Goal: Task Accomplishment & Management: Manage account settings

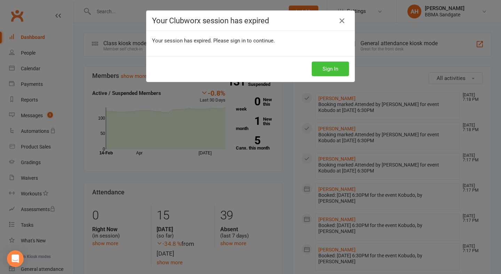
click at [333, 65] on button "Sign In" at bounding box center [330, 69] width 37 height 15
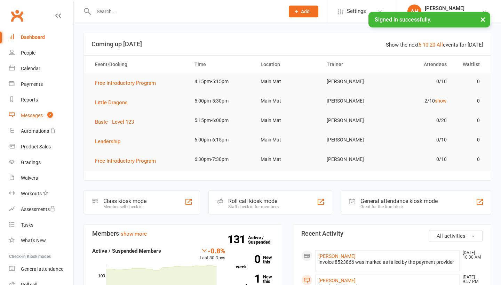
click at [51, 116] on span "2" at bounding box center [50, 115] width 6 height 6
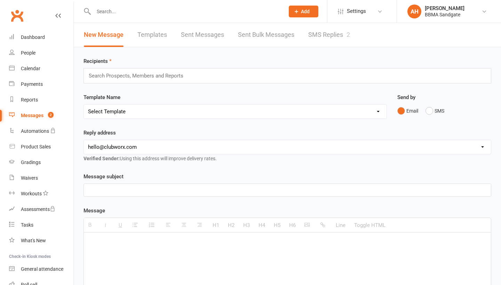
click at [333, 37] on link "SMS Replies 2" at bounding box center [329, 35] width 42 height 24
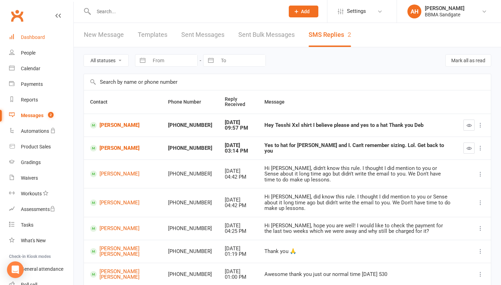
click at [44, 33] on link "Dashboard" at bounding box center [41, 38] width 64 height 16
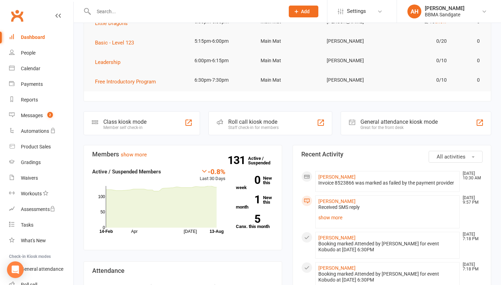
scroll to position [107, 0]
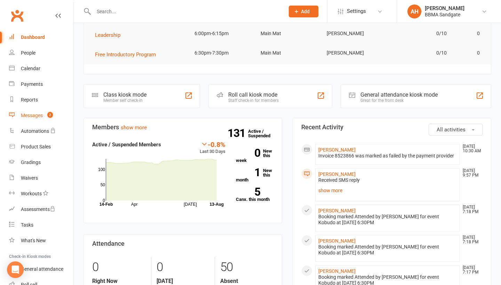
click at [45, 116] on link "Messages 2" at bounding box center [41, 116] width 64 height 16
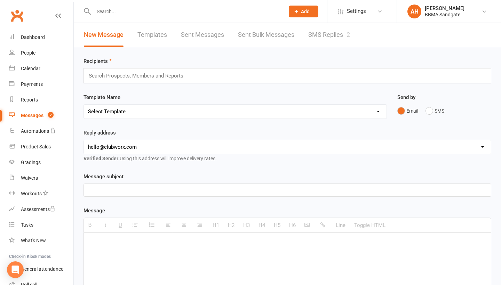
click at [329, 34] on link "SMS Replies 2" at bounding box center [329, 35] width 42 height 24
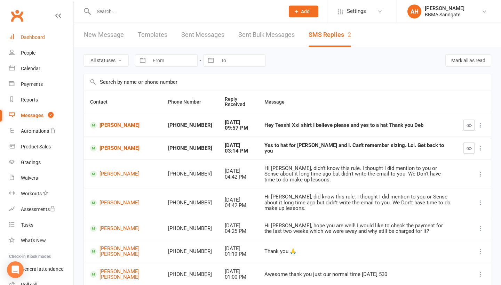
click at [63, 37] on link "Dashboard" at bounding box center [41, 38] width 64 height 16
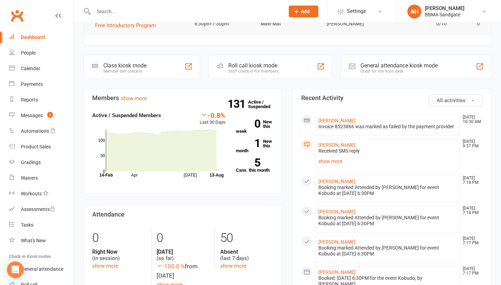
scroll to position [136, 0]
click at [112, 12] on input "text" at bounding box center [186, 12] width 188 height 10
click at [41, 103] on link "Reports" at bounding box center [41, 100] width 64 height 16
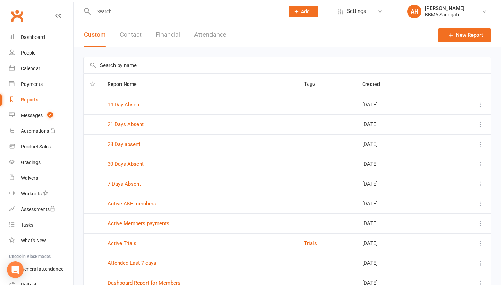
scroll to position [10, 0]
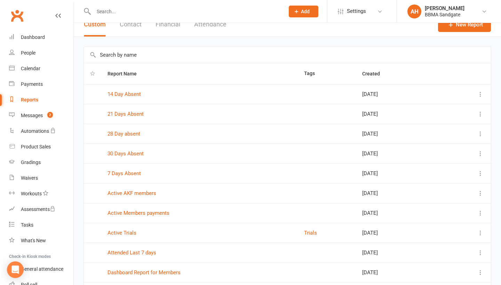
click at [157, 54] on input "text" at bounding box center [287, 55] width 407 height 16
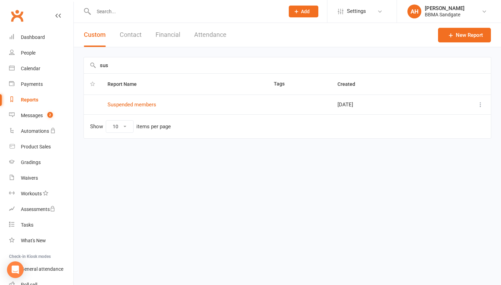
scroll to position [0, 0]
type input "sus"
click at [124, 107] on link "Suspended members" at bounding box center [132, 105] width 49 height 6
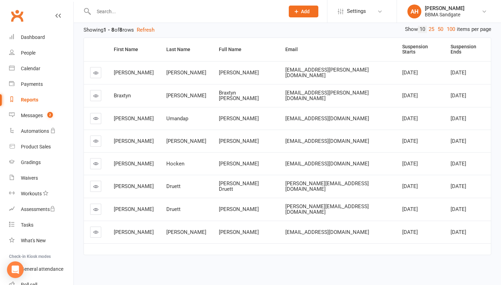
scroll to position [77, 0]
click at [93, 139] on link at bounding box center [95, 141] width 11 height 11
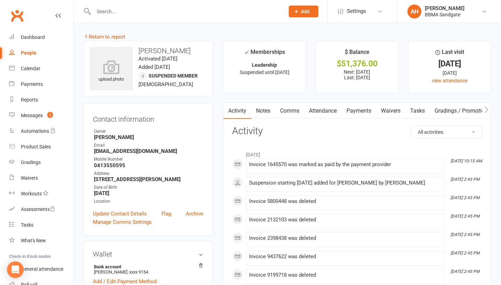
click at [355, 111] on link "Payments" at bounding box center [359, 111] width 34 height 16
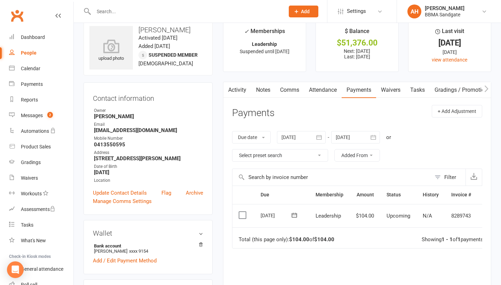
scroll to position [18, 0]
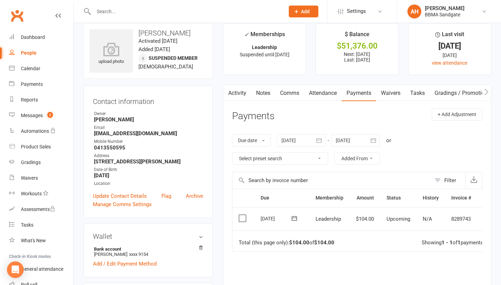
click at [288, 94] on link "Comms" at bounding box center [289, 93] width 29 height 16
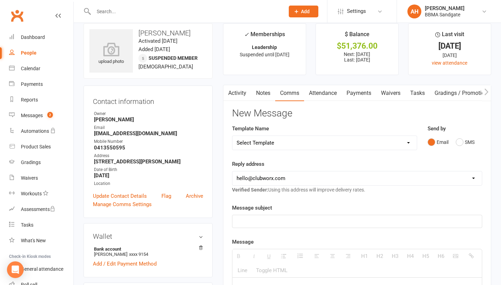
select select "1"
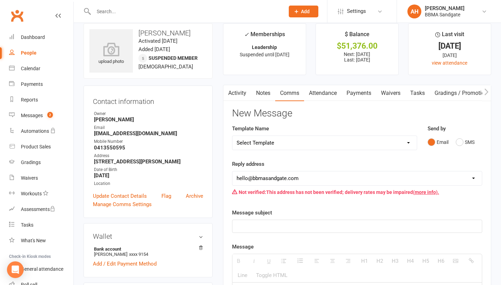
click at [285, 228] on p at bounding box center [357, 226] width 241 height 8
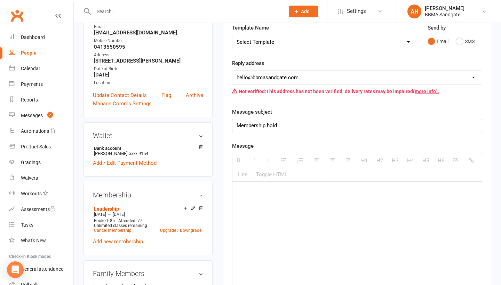
scroll to position [123, 0]
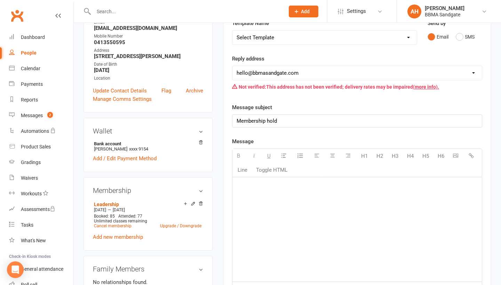
click at [315, 210] on div at bounding box center [358, 230] width 250 height 104
click at [387, 222] on div "Hi Brian, Hope you are well, 2wqw" at bounding box center [358, 230] width 250 height 104
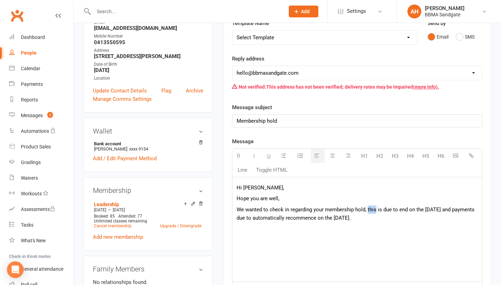
drag, startPoint x: 377, startPoint y: 214, endPoint x: 368, endPoint y: 214, distance: 8.7
click at [368, 214] on p "We wanted to check in regarding your membership hold, this is due to end on the…" at bounding box center [357, 214] width 241 height 17
click at [412, 222] on p "We wanted to check in regarding your membership hold, which is due to end on th…" at bounding box center [357, 214] width 241 height 17
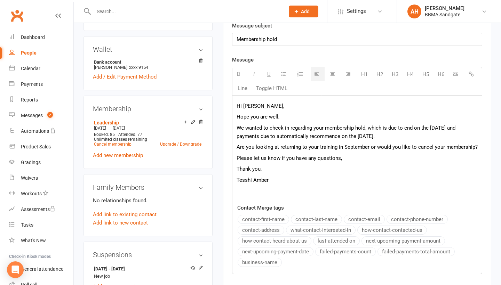
scroll to position [262, 0]
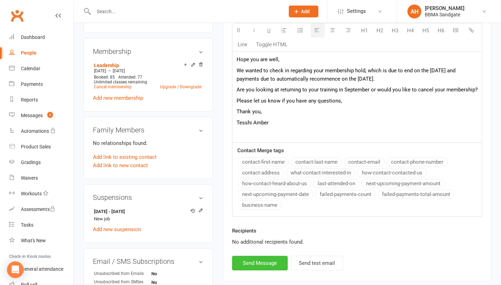
click at [253, 267] on button "Send Message" at bounding box center [260, 263] width 56 height 15
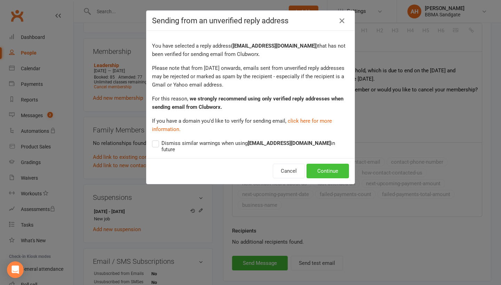
click at [316, 164] on button "Continue" at bounding box center [328, 171] width 42 height 15
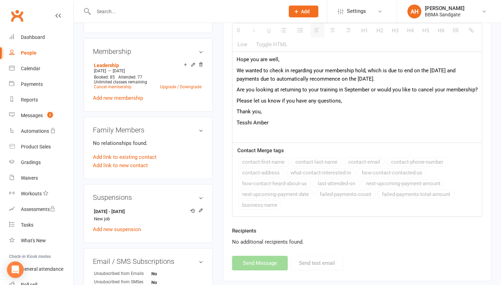
select select "0"
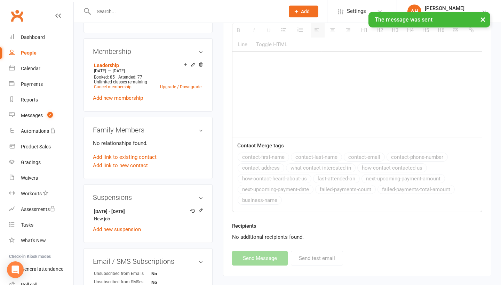
click at [122, 12] on div "× The message was sent" at bounding box center [246, 12] width 492 height 0
click at [110, 11] on input "text" at bounding box center [186, 12] width 188 height 10
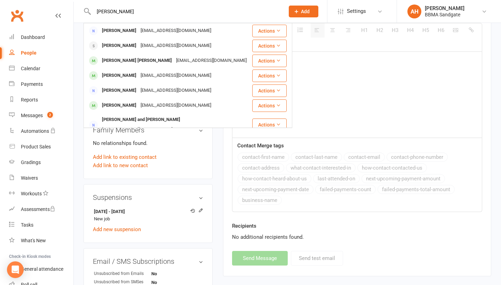
type input "Dennis"
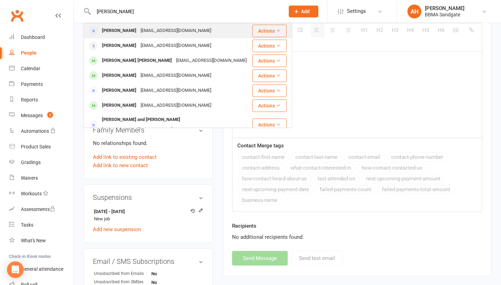
drag, startPoint x: 110, startPoint y: 11, endPoint x: 160, endPoint y: 26, distance: 52.1
click at [160, 26] on div "denrou26@yahoo.com" at bounding box center [176, 31] width 75 height 10
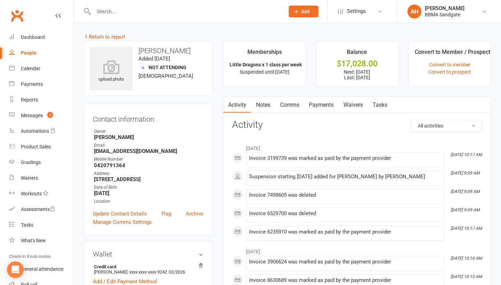
click at [292, 108] on link "Comms" at bounding box center [289, 105] width 29 height 16
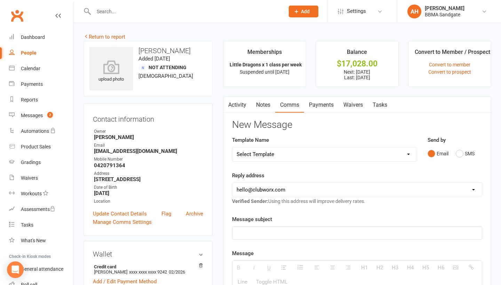
select select "1"
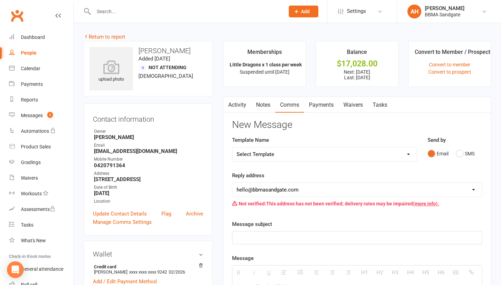
click at [283, 242] on p at bounding box center [357, 238] width 241 height 8
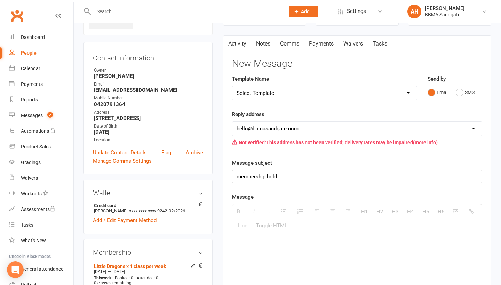
scroll to position [70, 0]
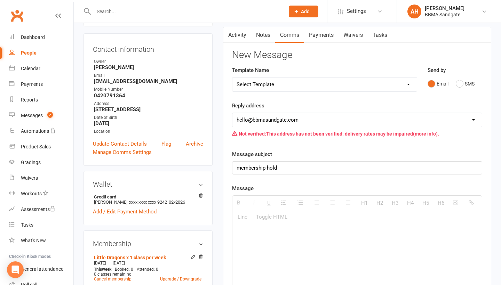
click at [242, 172] on p "membership hold" at bounding box center [357, 168] width 241 height 8
click at [274, 264] on div at bounding box center [358, 277] width 250 height 104
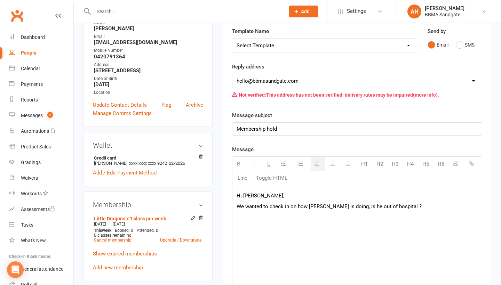
scroll to position [108, 0]
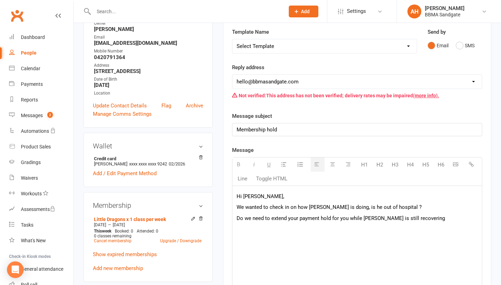
click at [290, 201] on p "Hi [PERSON_NAME]," at bounding box center [357, 197] width 241 height 8
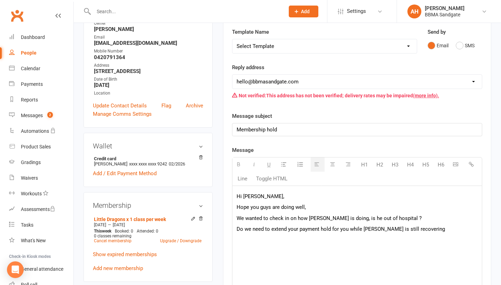
scroll to position [158, 0]
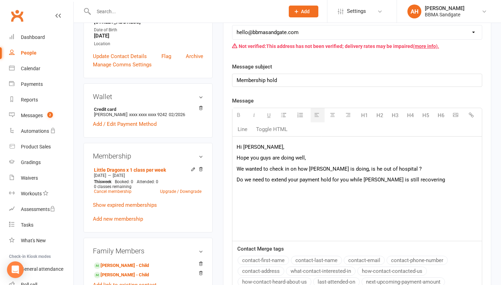
click at [427, 184] on p "Do we need to extend your payment hold for you while Lucas is still recovering" at bounding box center [357, 180] width 241 height 8
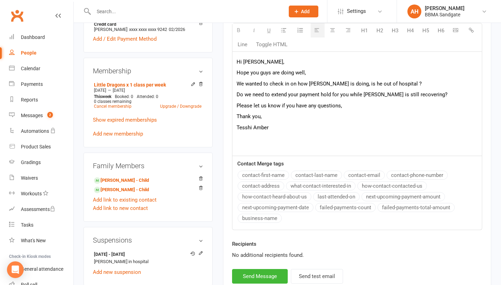
scroll to position [269, 0]
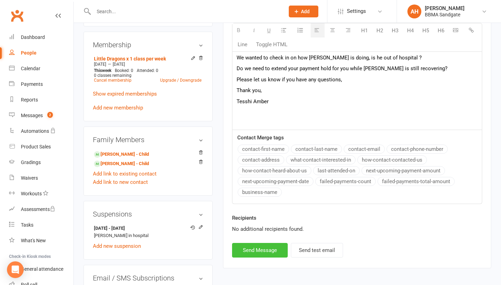
click at [279, 257] on button "Send Message" at bounding box center [260, 250] width 56 height 15
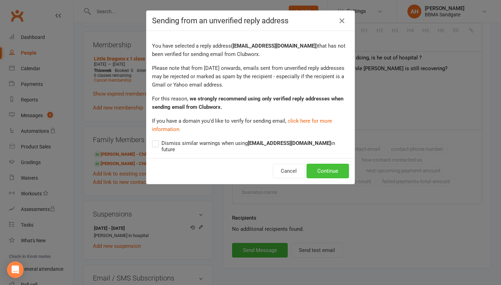
click at [317, 168] on button "Continue" at bounding box center [328, 171] width 42 height 15
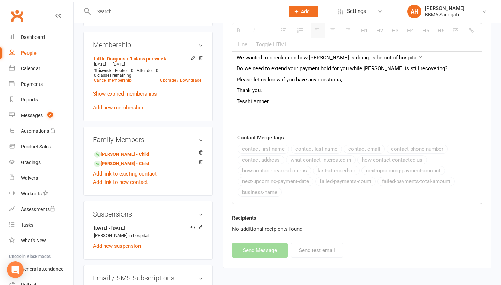
select select "0"
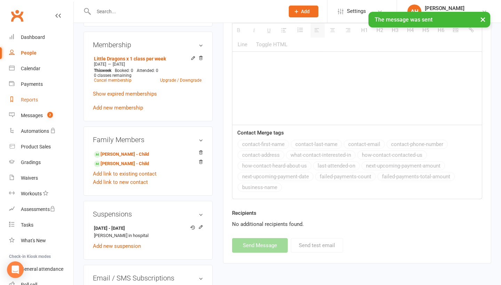
click at [51, 102] on link "Reports" at bounding box center [41, 100] width 64 height 16
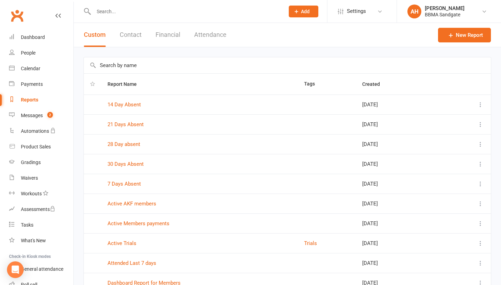
click at [156, 71] on input "text" at bounding box center [287, 65] width 407 height 16
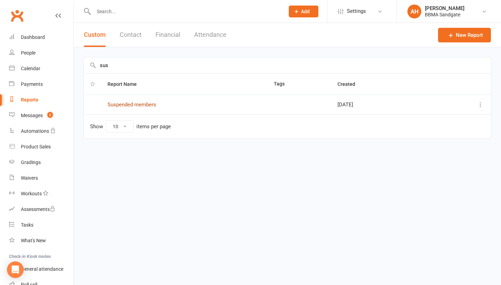
type input "sus"
click at [139, 108] on link "Suspended members" at bounding box center [132, 105] width 49 height 6
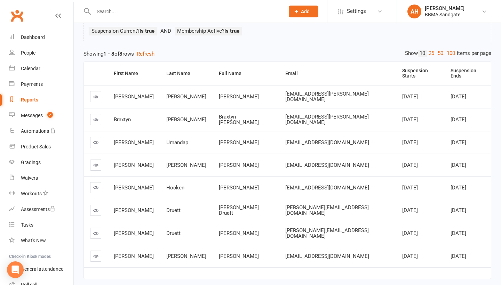
scroll to position [54, 0]
click at [95, 99] on link at bounding box center [95, 96] width 11 height 11
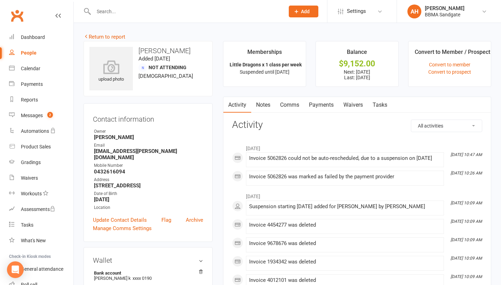
click at [292, 111] on link "Comms" at bounding box center [289, 105] width 29 height 16
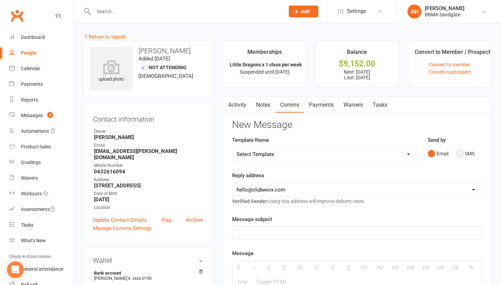
click at [460, 157] on button "SMS" at bounding box center [465, 153] width 19 height 13
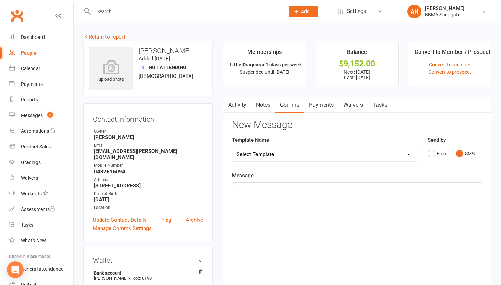
click at [374, 219] on div at bounding box center [358, 235] width 250 height 104
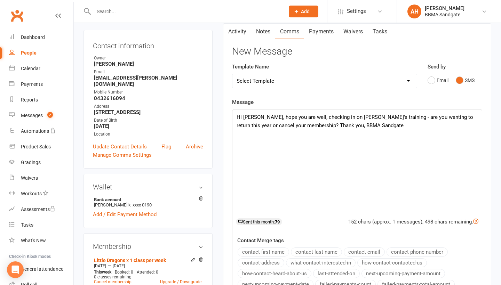
scroll to position [146, 0]
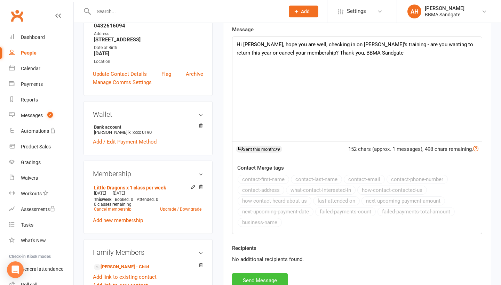
click at [279, 279] on button "Send Message" at bounding box center [260, 281] width 56 height 15
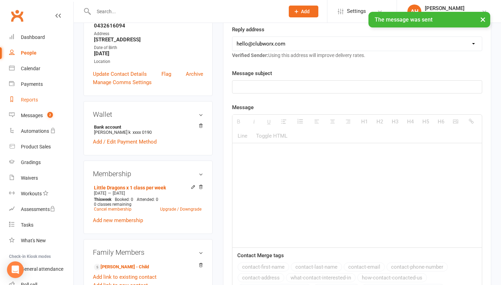
click at [45, 103] on link "Reports" at bounding box center [41, 100] width 64 height 16
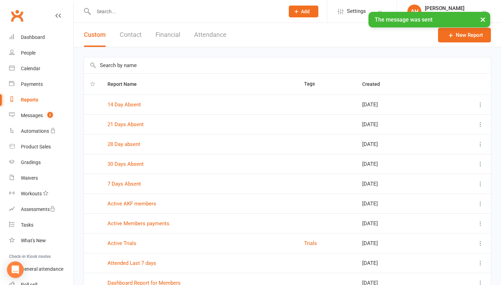
click at [152, 71] on input "text" at bounding box center [287, 65] width 407 height 16
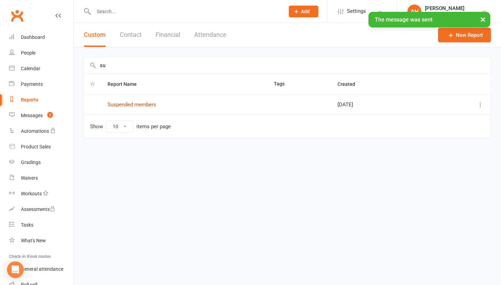
type input "su"
click at [140, 108] on link "Suspended members" at bounding box center [132, 105] width 49 height 6
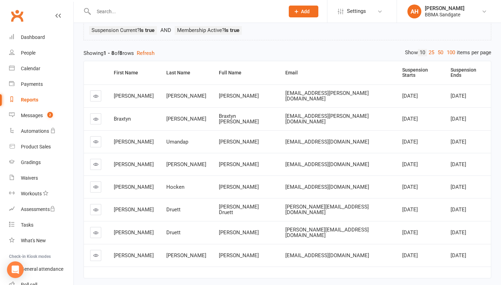
scroll to position [56, 0]
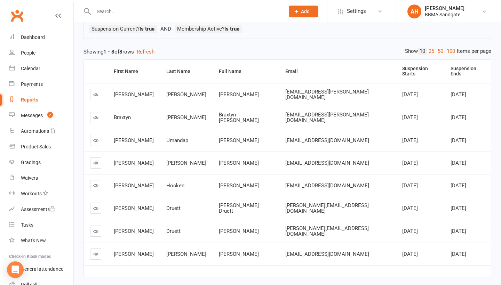
click at [99, 226] on link at bounding box center [95, 231] width 11 height 11
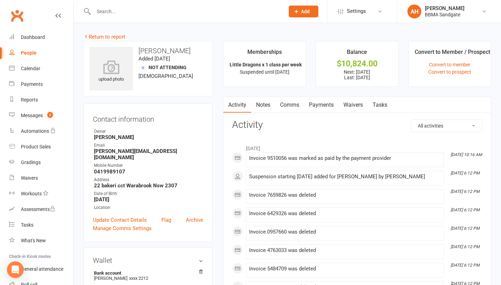
click at [335, 108] on link "Payments" at bounding box center [321, 105] width 34 height 16
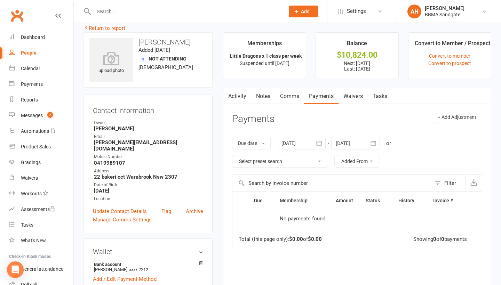
scroll to position [9, 0]
click at [372, 146] on icon "button" at bounding box center [373, 143] width 7 height 7
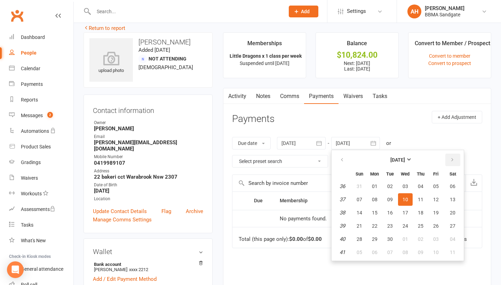
click at [456, 162] on button "button" at bounding box center [453, 160] width 15 height 13
click at [440, 213] on button "17" at bounding box center [436, 213] width 15 height 13
type input "17 Oct 2025"
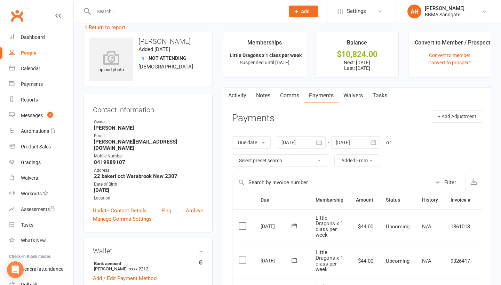
scroll to position [0, 0]
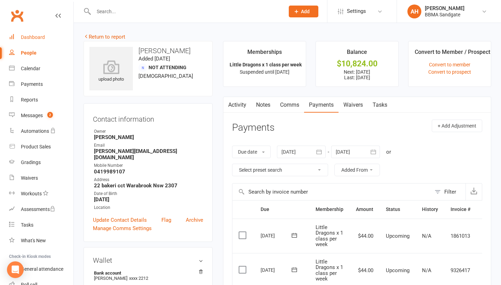
click at [63, 38] on link "Dashboard" at bounding box center [41, 38] width 64 height 16
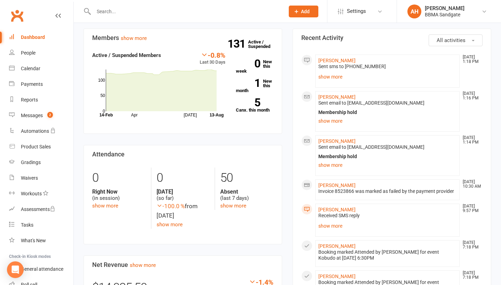
scroll to position [195, 0]
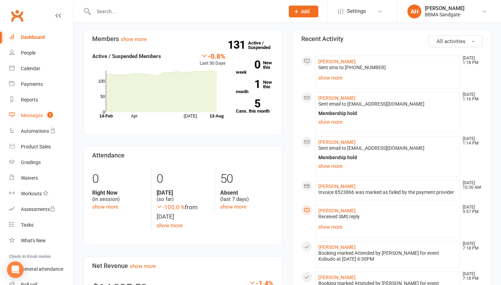
click at [30, 115] on div "Messages" at bounding box center [32, 116] width 22 height 6
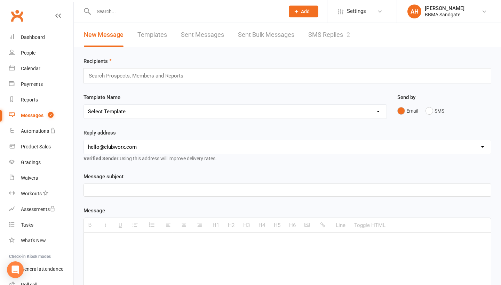
click at [340, 39] on link "SMS Replies 2" at bounding box center [329, 35] width 42 height 24
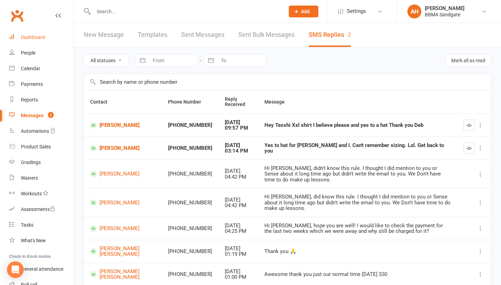
click at [41, 38] on div "Dashboard" at bounding box center [33, 37] width 24 height 6
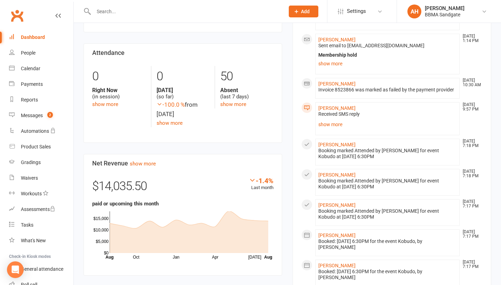
scroll to position [237, 0]
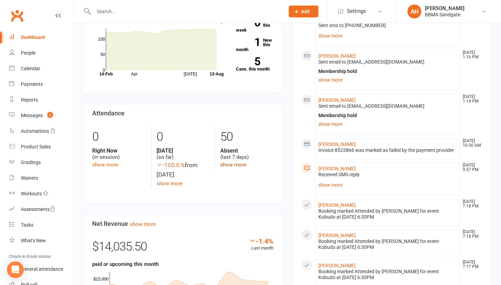
click at [233, 164] on link "show more" at bounding box center [233, 165] width 26 height 6
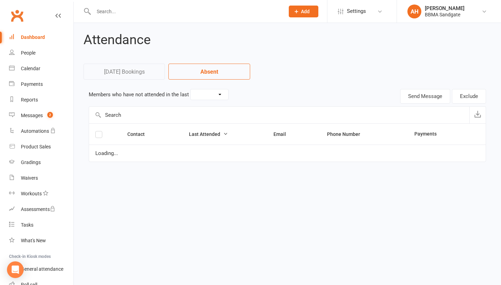
select select "7"
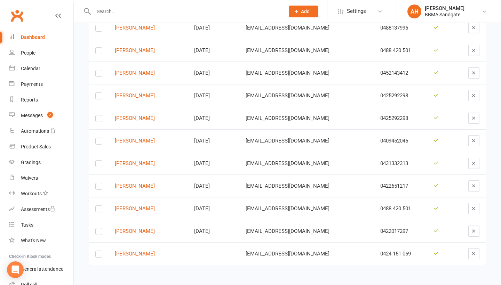
scroll to position [968, 0]
click at [133, 75] on link "Ryan Lam" at bounding box center [148, 73] width 67 height 6
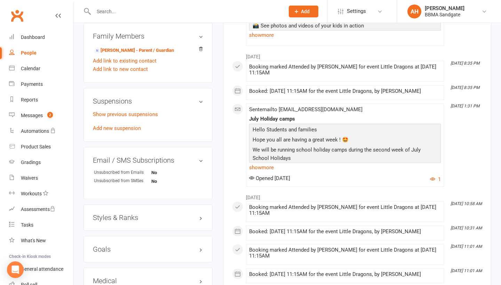
scroll to position [340, 0]
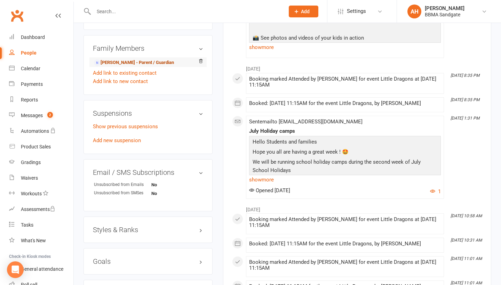
click at [119, 63] on link "David Lam - Parent / Guardian" at bounding box center [134, 62] width 80 height 7
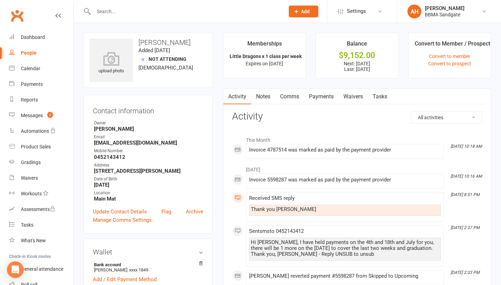
click at [322, 103] on link "Payments" at bounding box center [321, 97] width 34 height 16
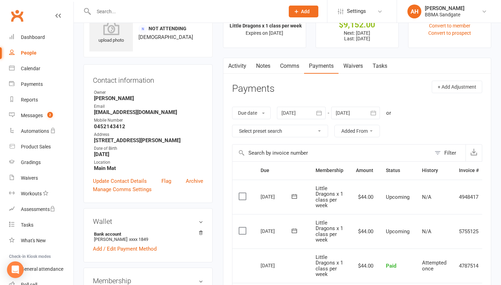
scroll to position [30, 0]
click at [296, 73] on link "Comms" at bounding box center [289, 67] width 29 height 16
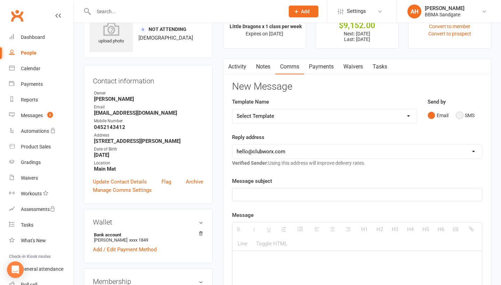
click at [457, 115] on button "SMS" at bounding box center [465, 115] width 19 height 13
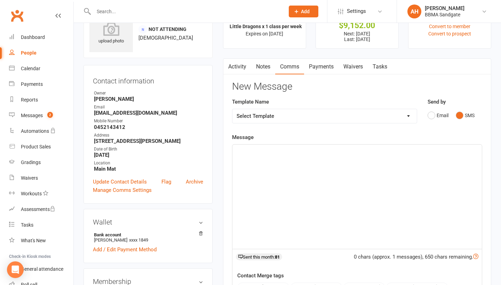
click at [320, 191] on div at bounding box center [358, 197] width 250 height 104
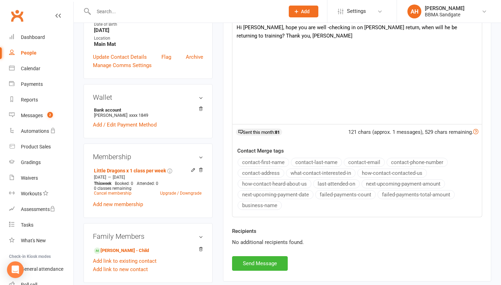
scroll to position [156, 0]
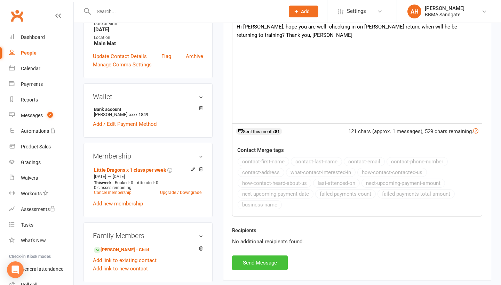
click at [256, 267] on button "Send Message" at bounding box center [260, 263] width 56 height 15
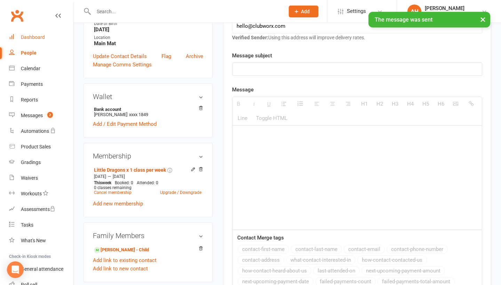
click at [36, 33] on link "Dashboard" at bounding box center [41, 38] width 64 height 16
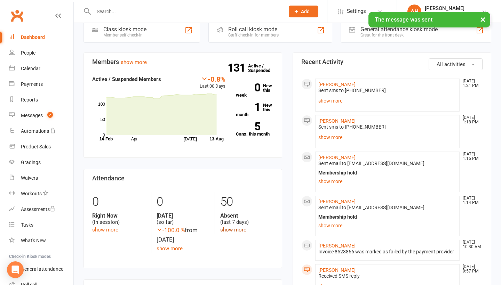
scroll to position [171, 0]
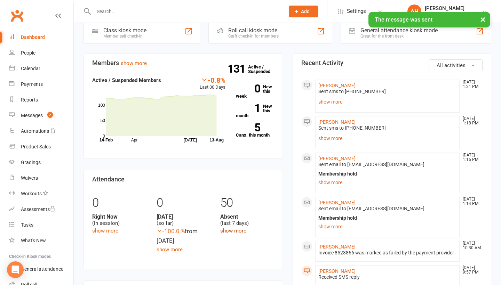
click at [237, 230] on link "show more" at bounding box center [233, 231] width 26 height 6
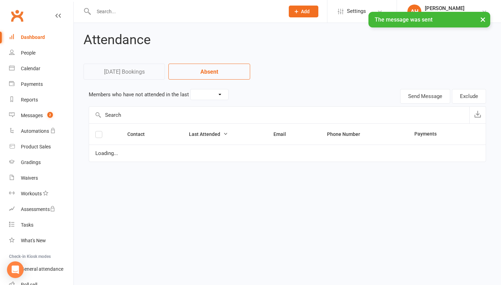
select select "7"
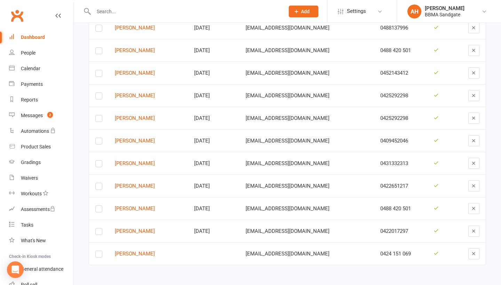
scroll to position [968, 0]
click at [31, 37] on div "Dashboard" at bounding box center [33, 37] width 24 height 6
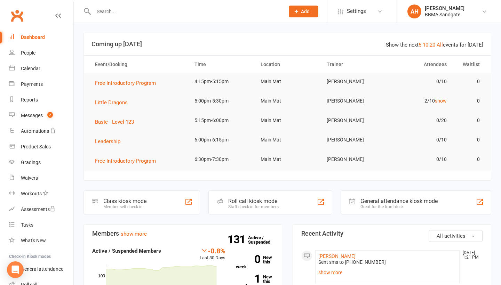
click at [216, 98] on td "5:00pm-5:30pm" at bounding box center [221, 101] width 66 height 16
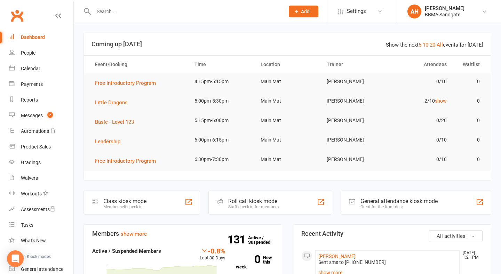
click at [53, 115] on span "2" at bounding box center [50, 115] width 6 height 6
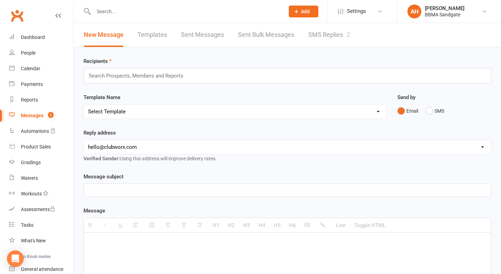
click at [320, 34] on link "SMS Replies 2" at bounding box center [329, 35] width 42 height 24
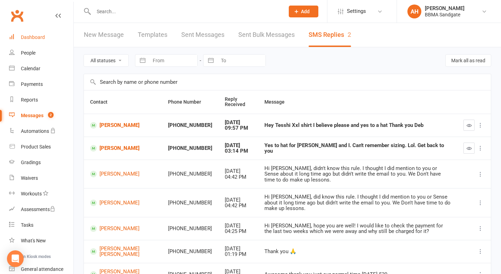
click at [52, 32] on link "Dashboard" at bounding box center [41, 38] width 64 height 16
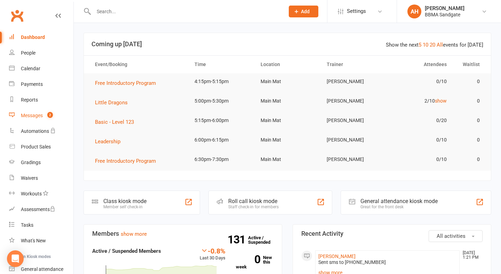
click at [46, 119] on link "Messages 2" at bounding box center [41, 116] width 64 height 16
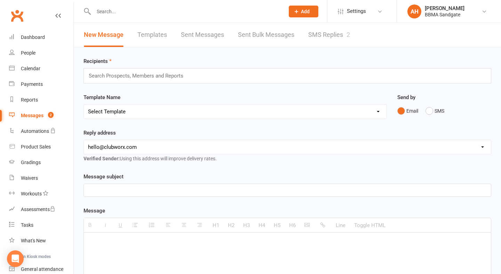
click at [318, 36] on link "SMS Replies 2" at bounding box center [329, 35] width 42 height 24
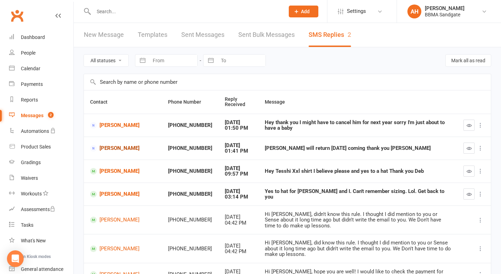
click at [107, 151] on link "[PERSON_NAME]" at bounding box center [122, 148] width 65 height 7
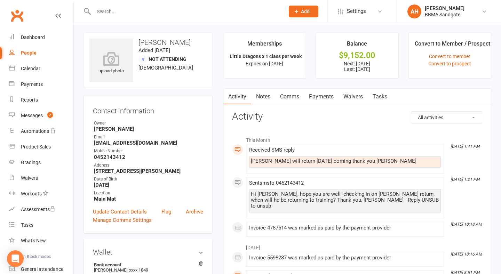
click at [325, 98] on link "Payments" at bounding box center [321, 97] width 34 height 16
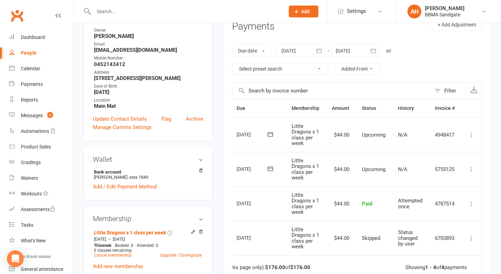
scroll to position [0, 24]
click at [474, 170] on icon at bounding box center [471, 169] width 7 height 7
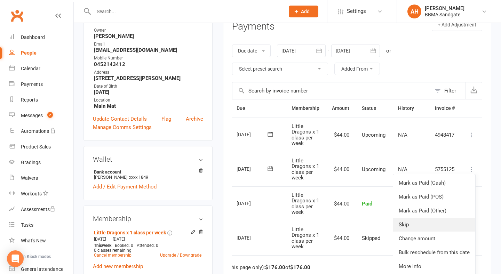
click at [422, 222] on link "Skip" at bounding box center [434, 225] width 82 height 14
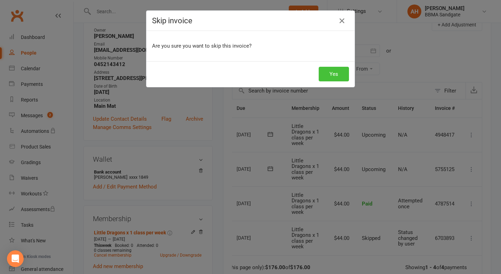
click at [340, 76] on button "Yes" at bounding box center [334, 74] width 30 height 15
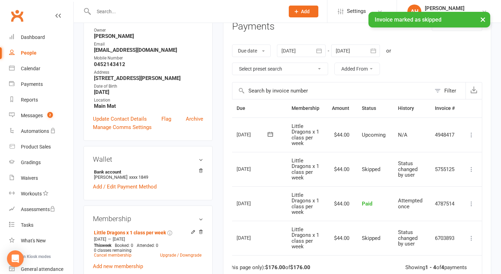
scroll to position [0, 0]
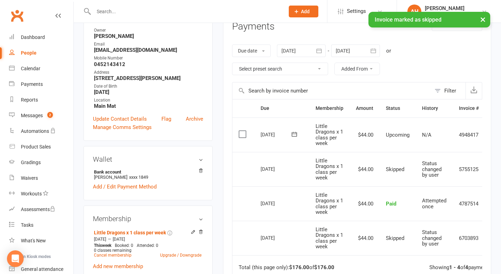
click at [129, 12] on div "× Invoice marked as skipped" at bounding box center [246, 12] width 492 height 0
click at [109, 12] on div "× Invoice marked as skipped" at bounding box center [246, 12] width 492 height 0
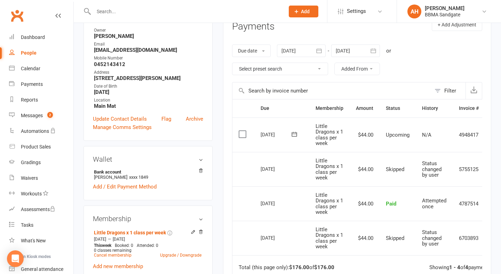
click at [109, 11] on input "text" at bounding box center [186, 12] width 188 height 10
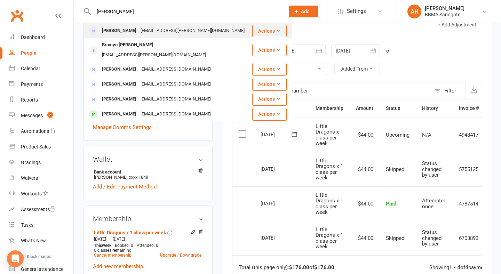
type input "[PERSON_NAME]"
click at [112, 34] on div "[PERSON_NAME]" at bounding box center [119, 31] width 39 height 10
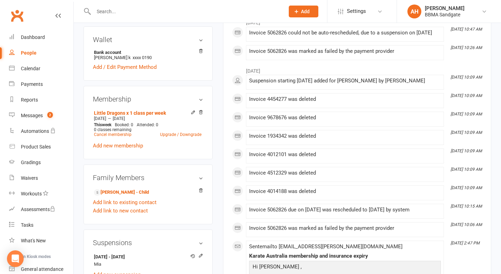
scroll to position [213, 0]
click at [119, 132] on link "Cancel membership" at bounding box center [113, 134] width 38 height 5
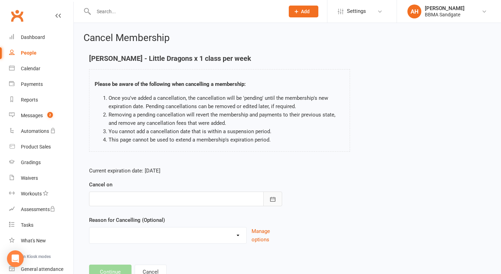
click at [273, 203] on icon "button" at bounding box center [272, 199] width 7 height 7
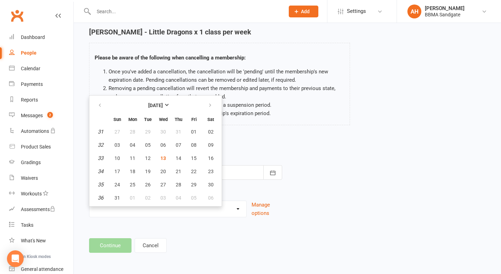
scroll to position [30, 0]
click at [214, 102] on button "button" at bounding box center [210, 105] width 15 height 13
click at [192, 169] on span "26" at bounding box center [194, 172] width 6 height 6
type input "[DATE]"
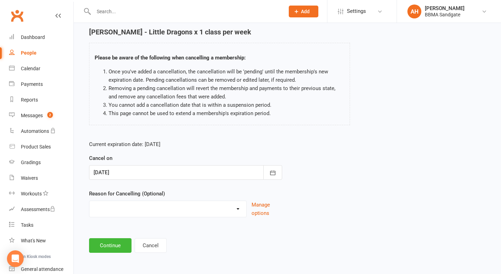
select select "2"
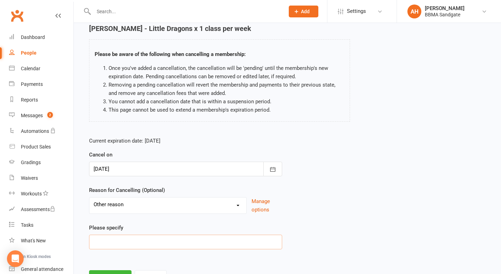
click at [148, 245] on input at bounding box center [185, 242] width 193 height 15
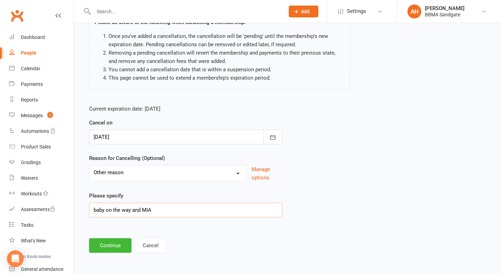
scroll to position [66, 0]
type input "baby on the way and MIA"
click at [104, 249] on button "Continue" at bounding box center [110, 245] width 42 height 15
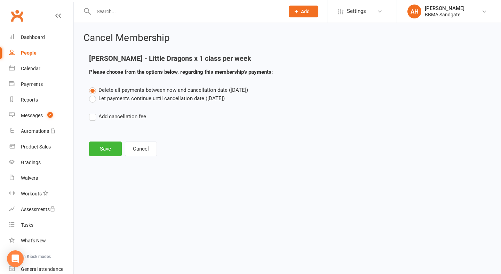
click at [121, 101] on label "Let payments continue until cancellation date ([DATE])" at bounding box center [157, 98] width 136 height 8
click at [94, 94] on input "Let payments continue until cancellation date ([DATE])" at bounding box center [91, 94] width 5 height 0
click at [114, 145] on button "Save" at bounding box center [105, 149] width 33 height 15
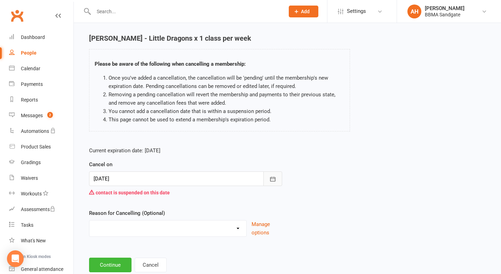
scroll to position [20, 0]
click at [270, 180] on icon "button" at bounding box center [272, 179] width 7 height 7
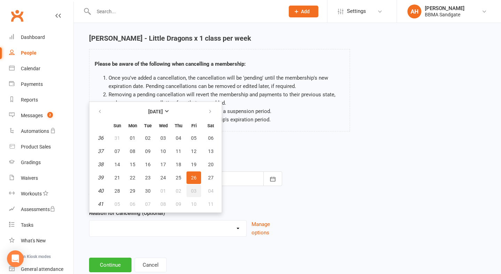
click at [197, 197] on button "03" at bounding box center [194, 191] width 15 height 13
type input "[DATE]"
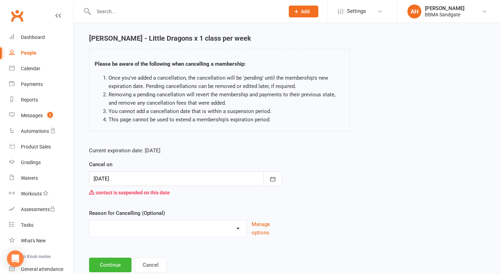
select select "2"
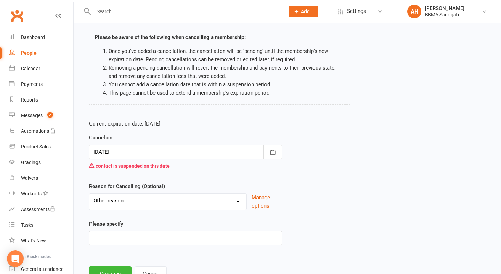
scroll to position [48, 0]
click at [161, 238] on input at bounding box center [185, 237] width 193 height 15
type input "MIA"
click at [119, 272] on button "Continue" at bounding box center [110, 273] width 42 height 15
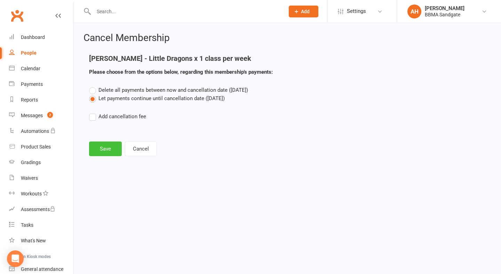
click at [99, 155] on button "Save" at bounding box center [105, 149] width 33 height 15
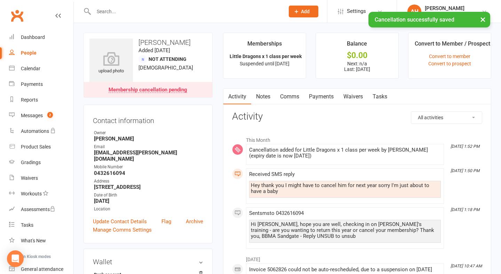
click at [331, 95] on link "Payments" at bounding box center [321, 97] width 34 height 16
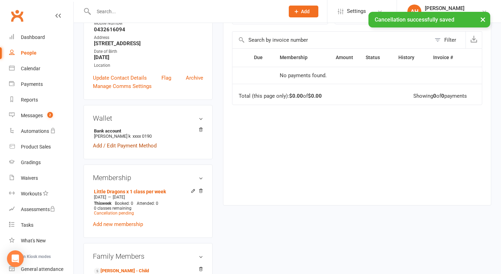
scroll to position [166, 0]
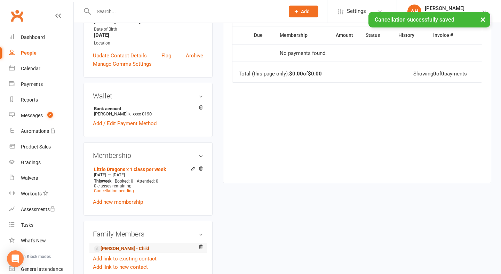
click at [126, 245] on link "[PERSON_NAME] - Child" at bounding box center [121, 248] width 55 height 7
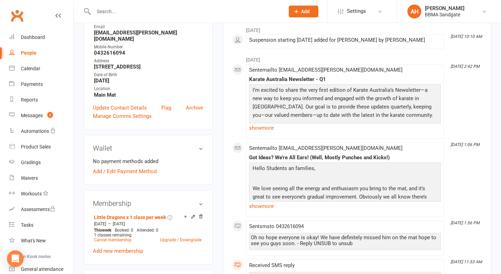
scroll to position [124, 0]
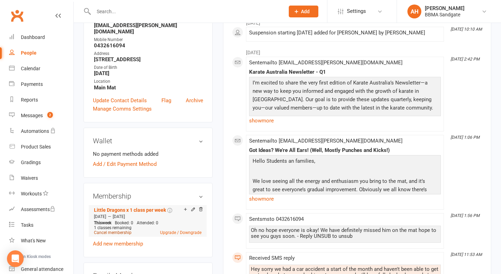
click at [122, 230] on link "Cancel membership" at bounding box center [113, 232] width 38 height 5
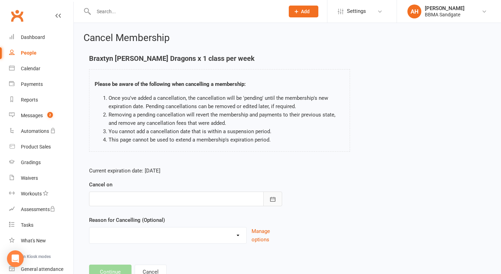
click at [271, 196] on button "button" at bounding box center [273, 199] width 19 height 15
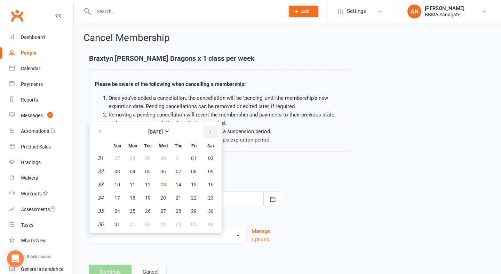
click at [211, 135] on icon "button" at bounding box center [210, 132] width 5 height 6
click at [193, 210] on button "03" at bounding box center [194, 211] width 15 height 13
type input "[DATE]"
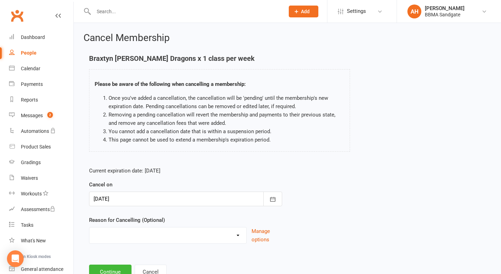
select select "2"
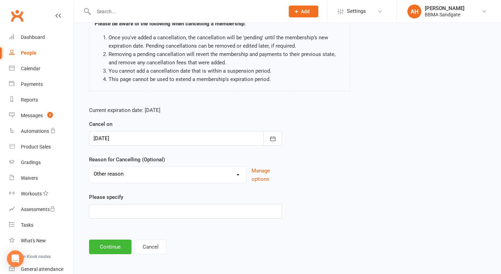
scroll to position [65, 0]
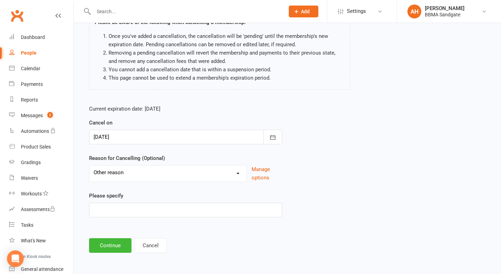
click at [142, 220] on div "Current expiration date: [DATE] Cancel on [DATE] [DATE] Sun Mon Tue Wed Thu Fri…" at bounding box center [186, 164] width 204 height 128
click at [142, 212] on input at bounding box center [185, 210] width 193 height 15
type input "MIA"
click at [121, 248] on button "Continue" at bounding box center [110, 245] width 42 height 15
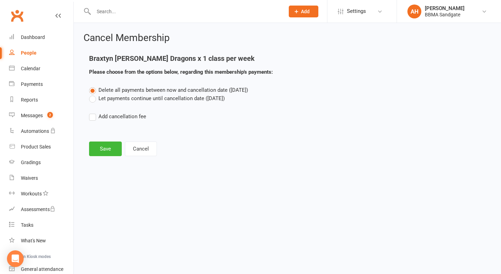
click at [100, 102] on label "Let payments continue until cancellation date ([DATE])" at bounding box center [157, 98] width 136 height 8
click at [94, 94] on input "Let payments continue until cancellation date ([DATE])" at bounding box center [91, 94] width 5 height 0
click at [105, 148] on button "Save" at bounding box center [105, 149] width 33 height 15
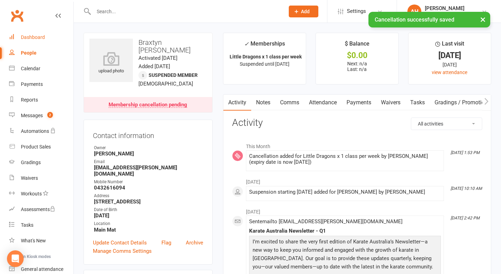
click at [52, 34] on link "Dashboard" at bounding box center [41, 38] width 64 height 16
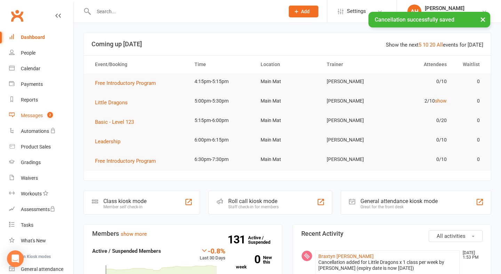
click at [52, 117] on span "2" at bounding box center [50, 115] width 6 height 6
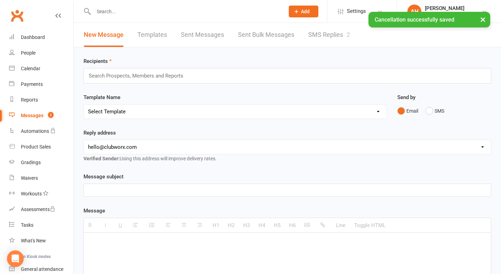
click at [323, 37] on link "SMS Replies 2" at bounding box center [329, 35] width 42 height 24
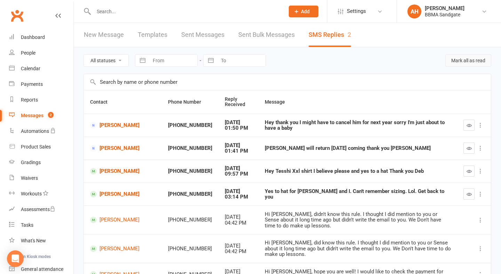
click at [467, 63] on button "Mark all as read" at bounding box center [469, 60] width 46 height 13
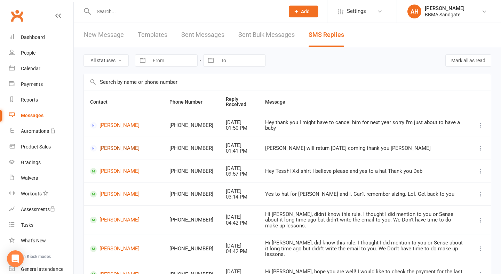
click at [112, 152] on link "[PERSON_NAME]" at bounding box center [123, 148] width 67 height 7
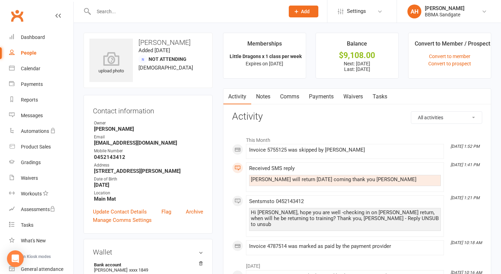
click at [291, 97] on link "Comms" at bounding box center [289, 97] width 29 height 16
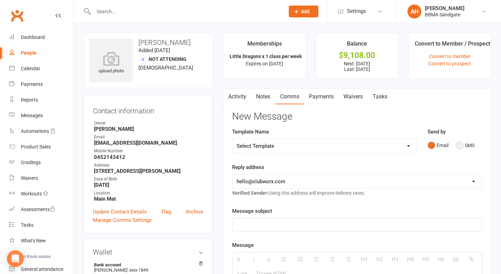
click at [460, 145] on button "SMS" at bounding box center [465, 145] width 19 height 13
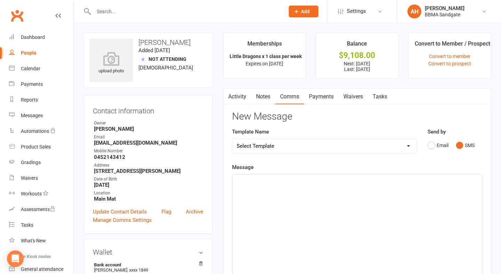
click at [387, 211] on div at bounding box center [358, 227] width 250 height 104
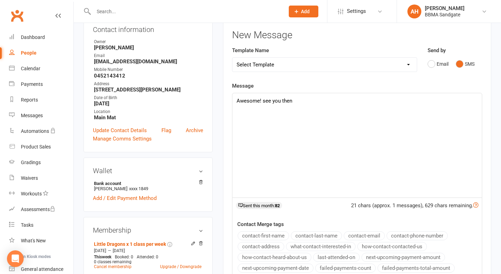
scroll to position [181, 0]
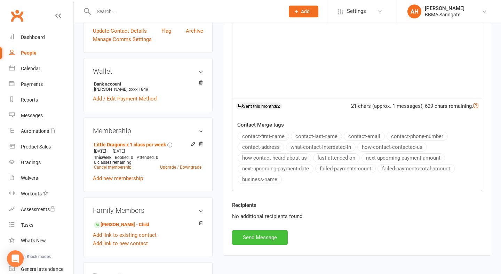
click at [273, 243] on button "Send Message" at bounding box center [260, 237] width 56 height 15
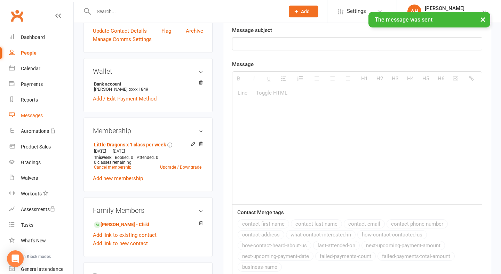
click at [36, 113] on div "Messages" at bounding box center [32, 116] width 22 height 6
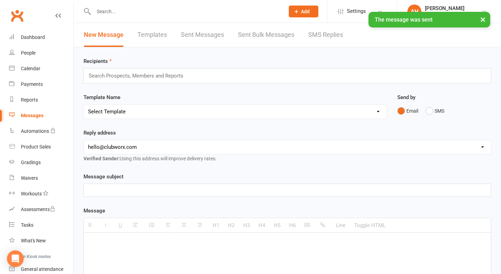
click at [327, 32] on link "SMS Replies" at bounding box center [325, 35] width 35 height 24
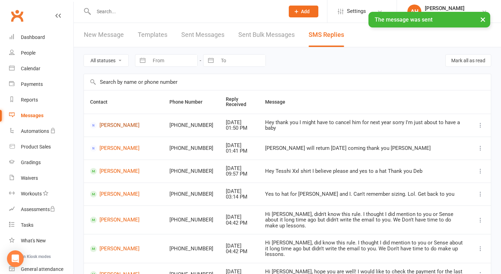
click at [109, 129] on link "[PERSON_NAME]" at bounding box center [123, 125] width 67 height 7
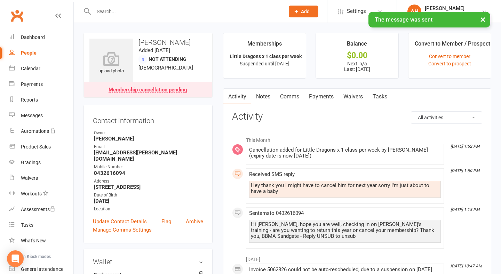
click at [291, 99] on link "Comms" at bounding box center [289, 97] width 29 height 16
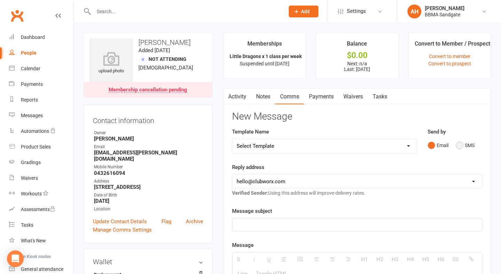
click at [463, 151] on button "SMS" at bounding box center [465, 145] width 19 height 13
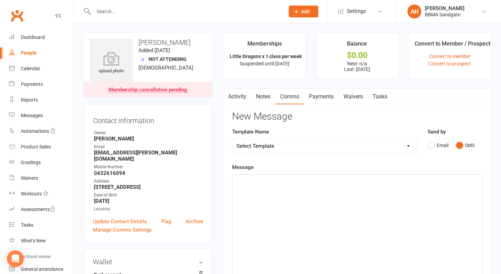
click at [366, 215] on div at bounding box center [358, 227] width 250 height 104
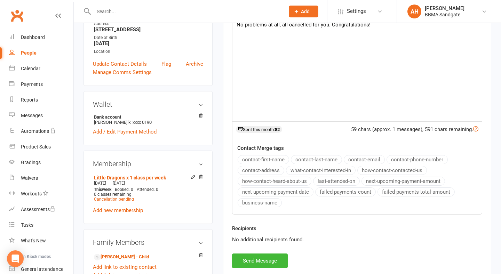
scroll to position [159, 0]
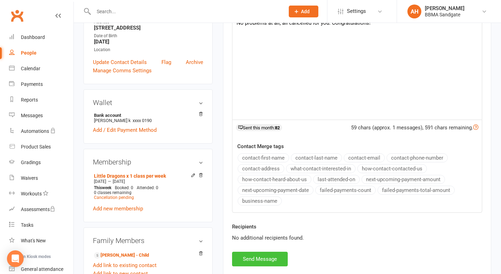
click at [264, 259] on button "Send Message" at bounding box center [260, 259] width 56 height 15
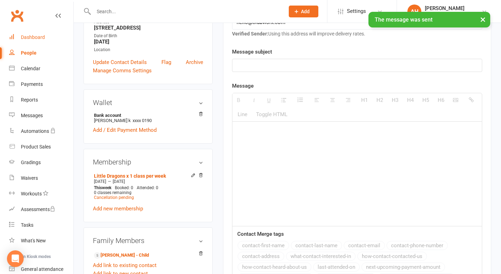
click at [50, 41] on link "Dashboard" at bounding box center [41, 38] width 64 height 16
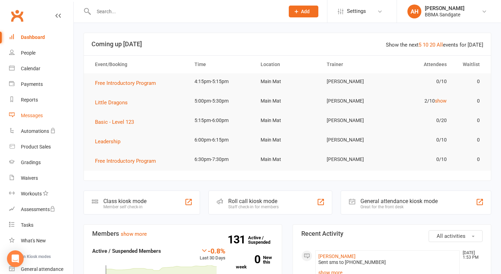
click at [42, 115] on div "Messages" at bounding box center [32, 116] width 22 height 6
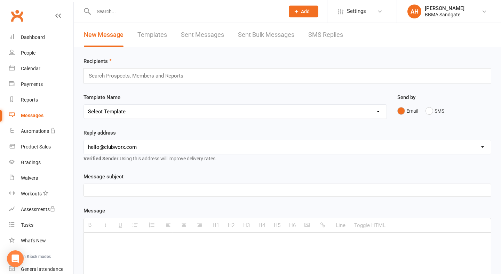
click at [317, 36] on link "SMS Replies" at bounding box center [325, 35] width 35 height 24
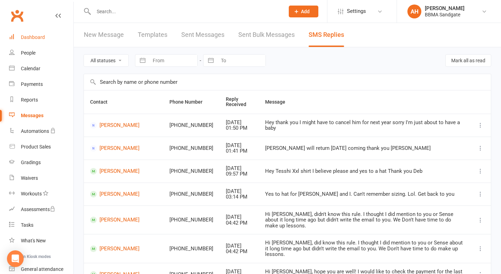
click at [39, 39] on div "Dashboard" at bounding box center [33, 37] width 24 height 6
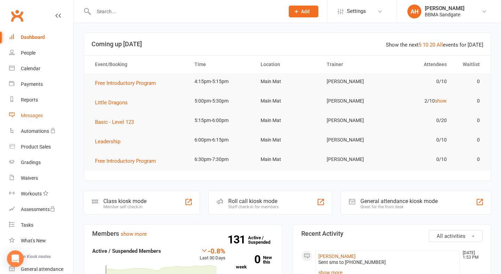
click at [47, 110] on link "Messages" at bounding box center [41, 116] width 64 height 16
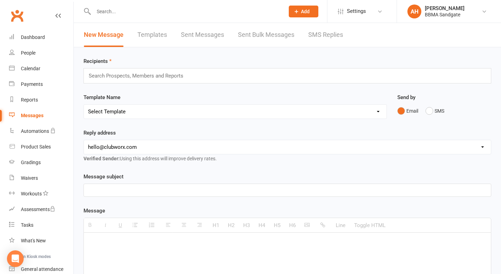
click at [317, 38] on link "SMS Replies" at bounding box center [325, 35] width 35 height 24
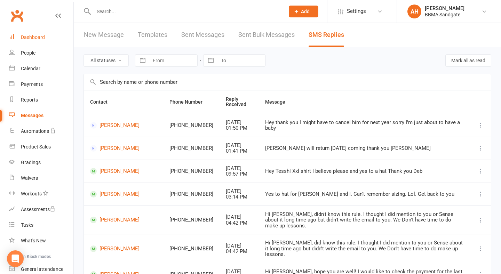
click at [53, 36] on link "Dashboard" at bounding box center [41, 38] width 64 height 16
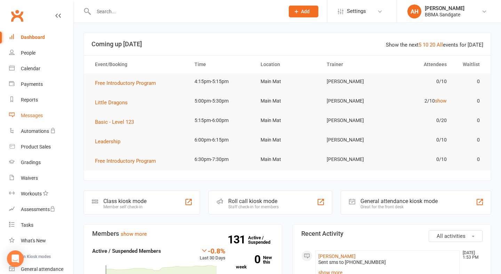
click at [46, 113] on link "Messages" at bounding box center [41, 116] width 64 height 16
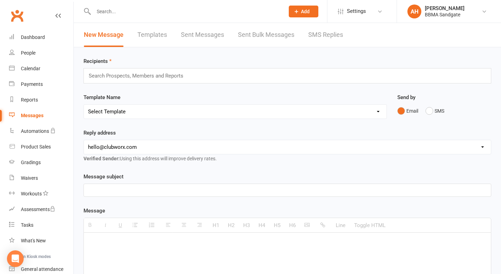
click at [316, 31] on link "SMS Replies" at bounding box center [325, 35] width 35 height 24
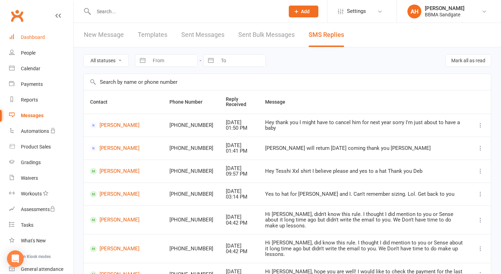
click at [37, 40] on div "Dashboard" at bounding box center [33, 37] width 24 height 6
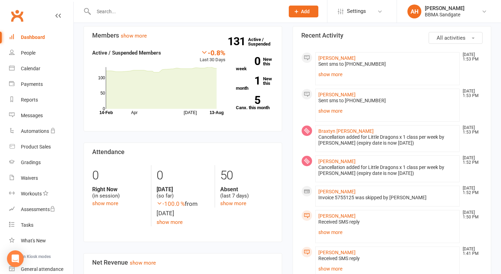
scroll to position [221, 0]
